Goal: Task Accomplishment & Management: Complete application form

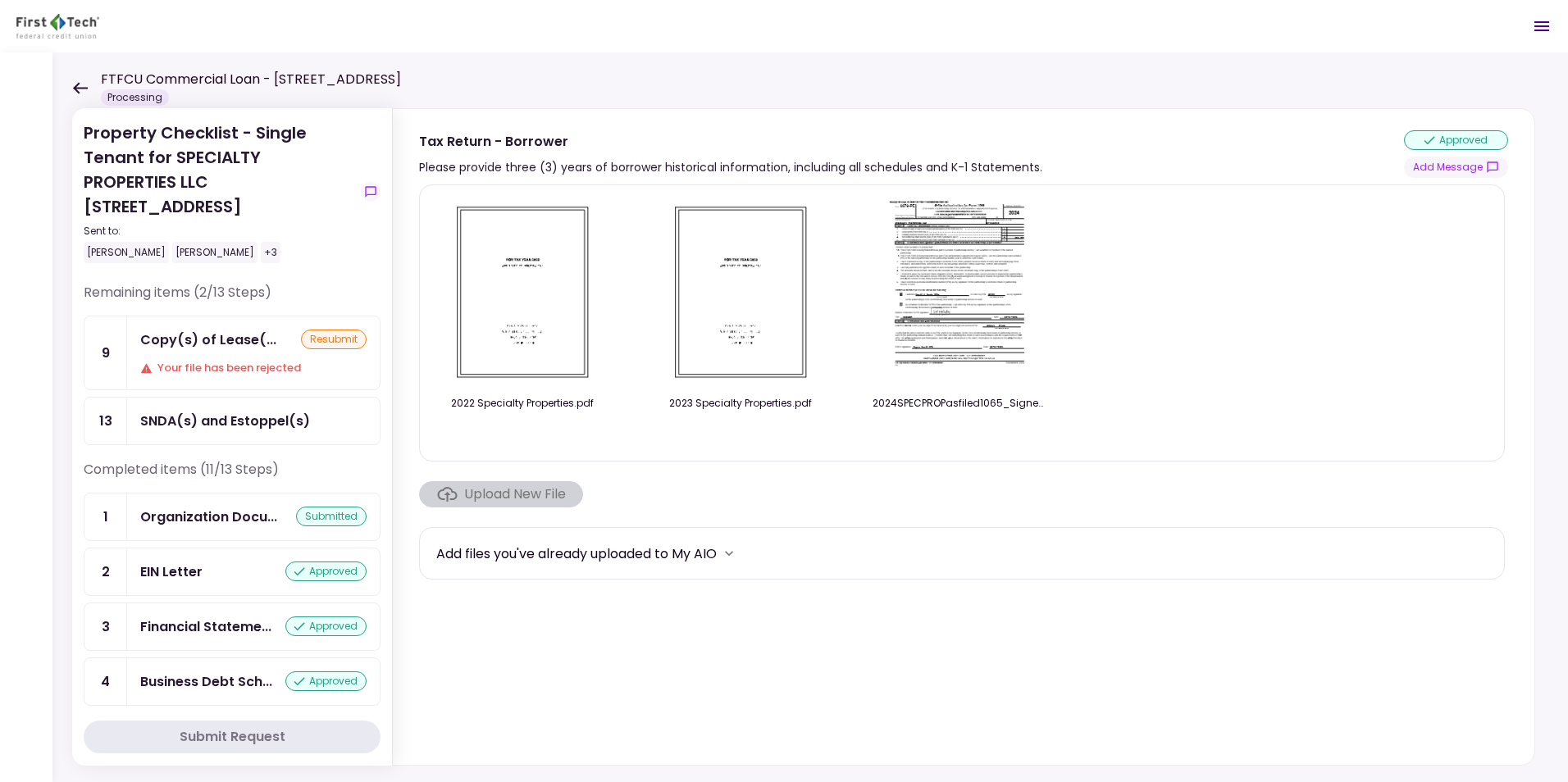
scroll to position [328, 0]
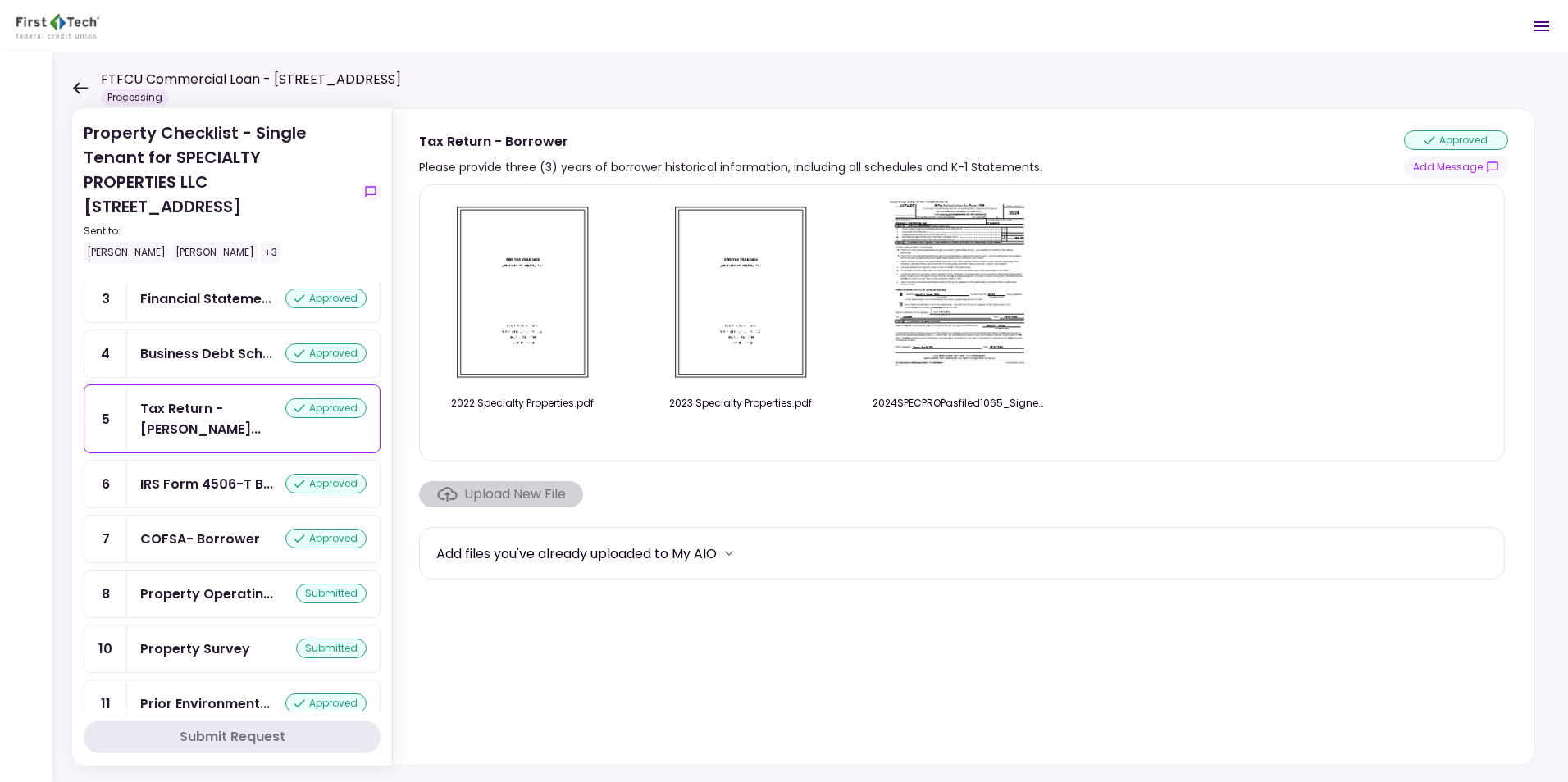
click at [78, 87] on icon at bounding box center [80, 87] width 15 height 11
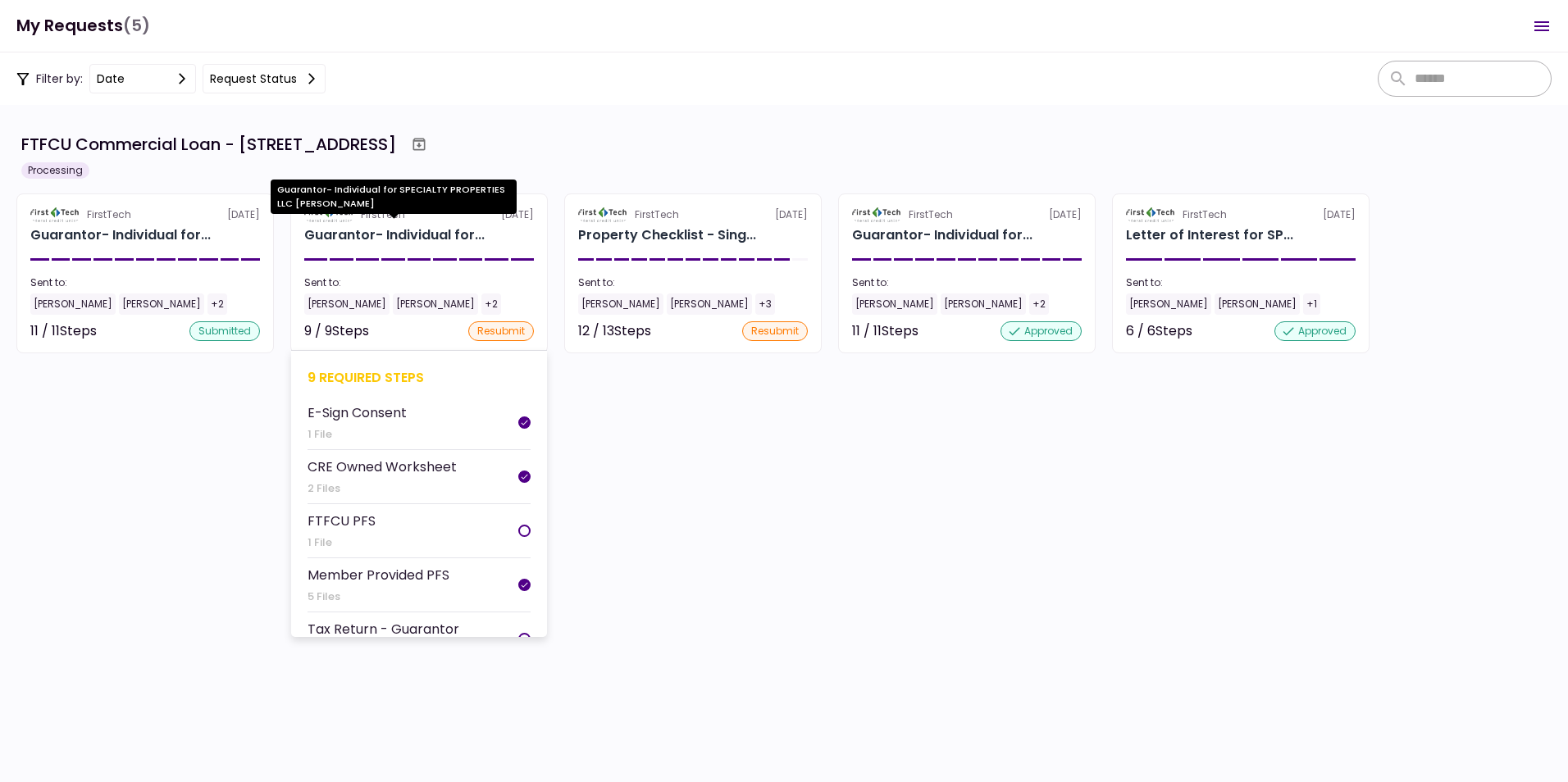
click at [354, 231] on div "Guarantor- Individual for..." at bounding box center [394, 235] width 180 height 20
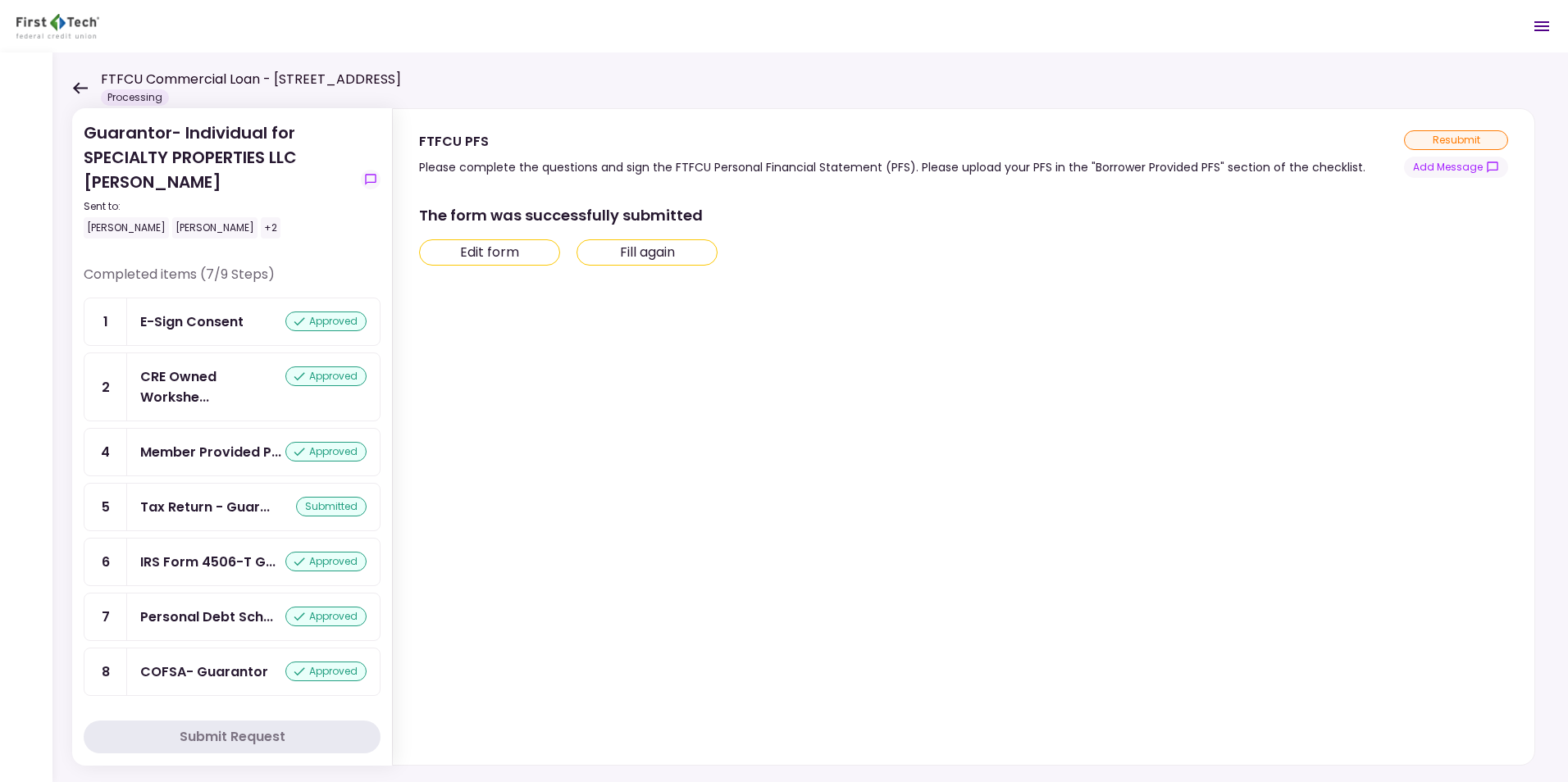
scroll to position [217, 0]
click at [179, 503] on div "Tax Return - Guar..." at bounding box center [205, 507] width 130 height 21
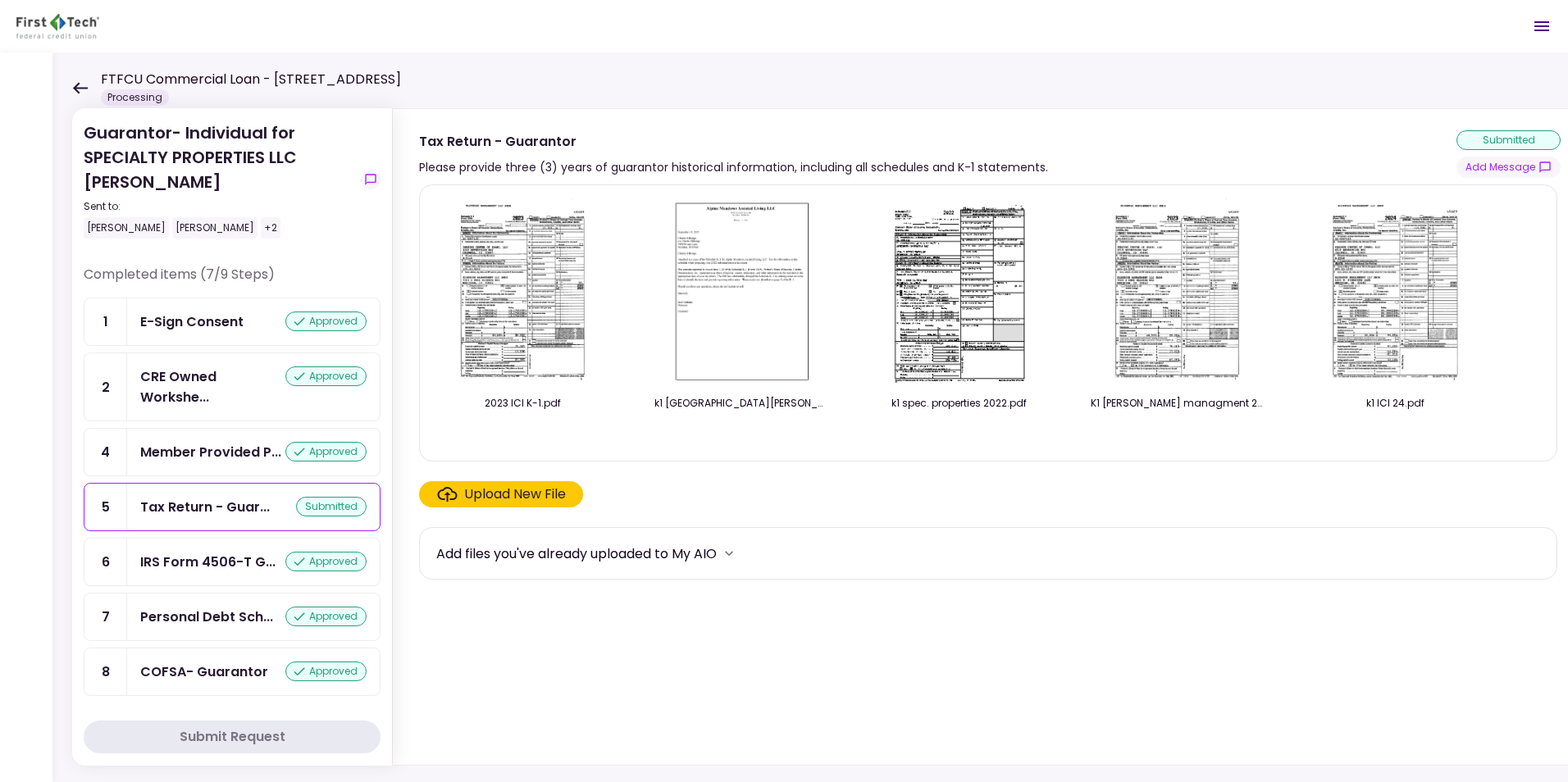
click at [488, 497] on div "Upload New File" at bounding box center [515, 494] width 101 height 20
click at [0, 0] on input "Upload New File" at bounding box center [0, 0] width 0 height 0
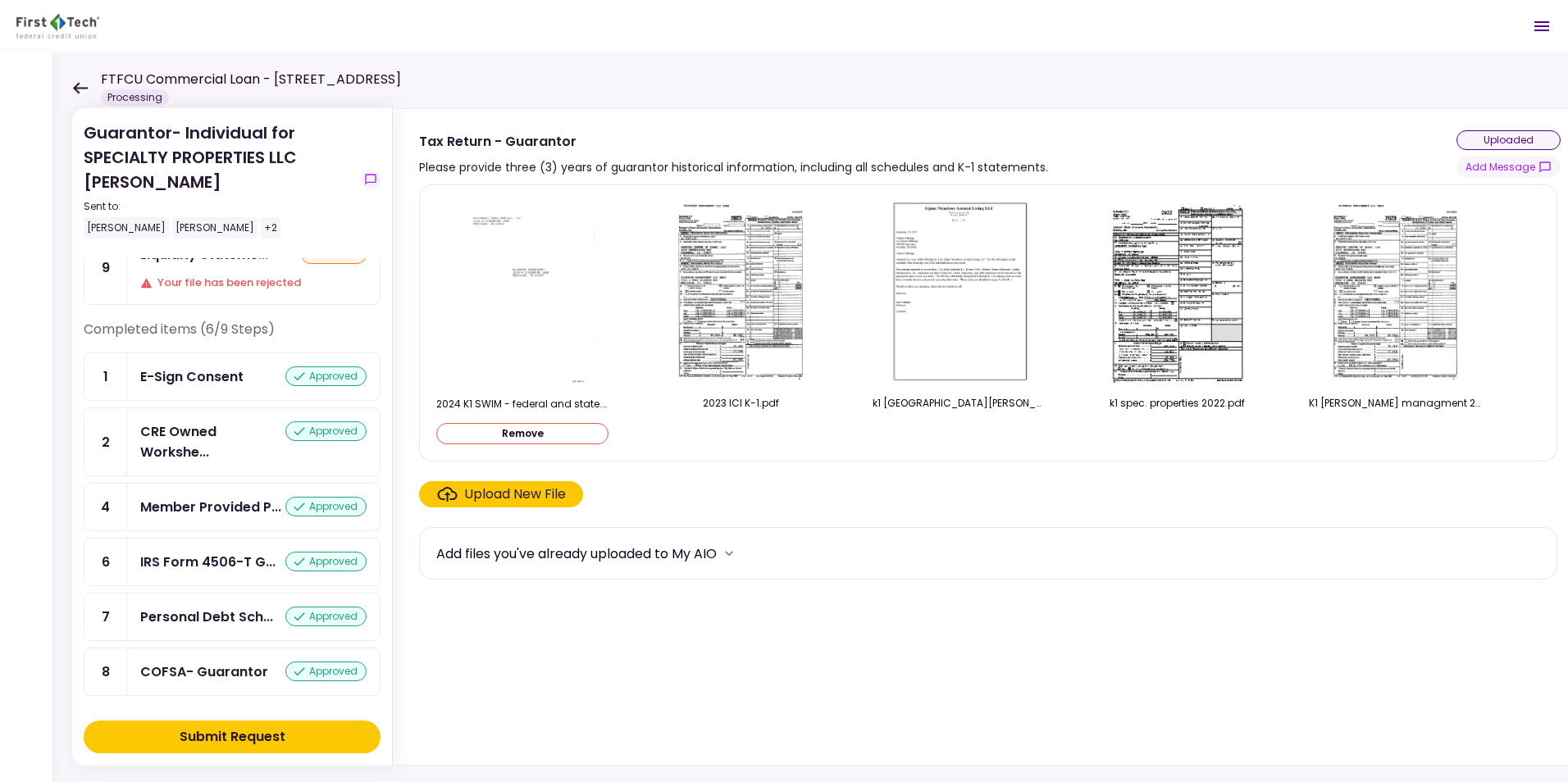
click at [217, 735] on div "Submit Request" at bounding box center [232, 737] width 106 height 20
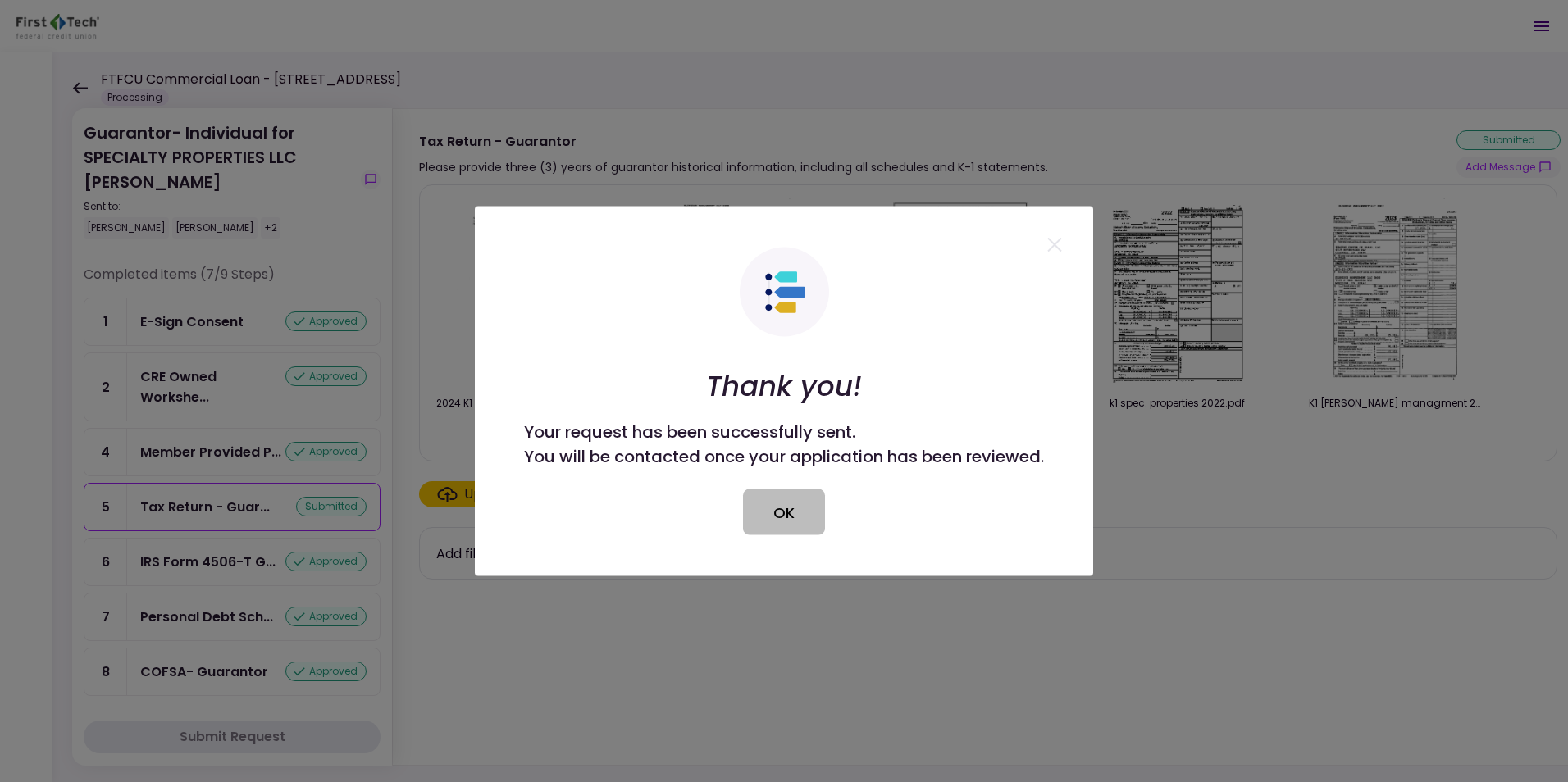
click at [781, 508] on button "OK" at bounding box center [784, 512] width 82 height 46
